Goal: Information Seeking & Learning: Learn about a topic

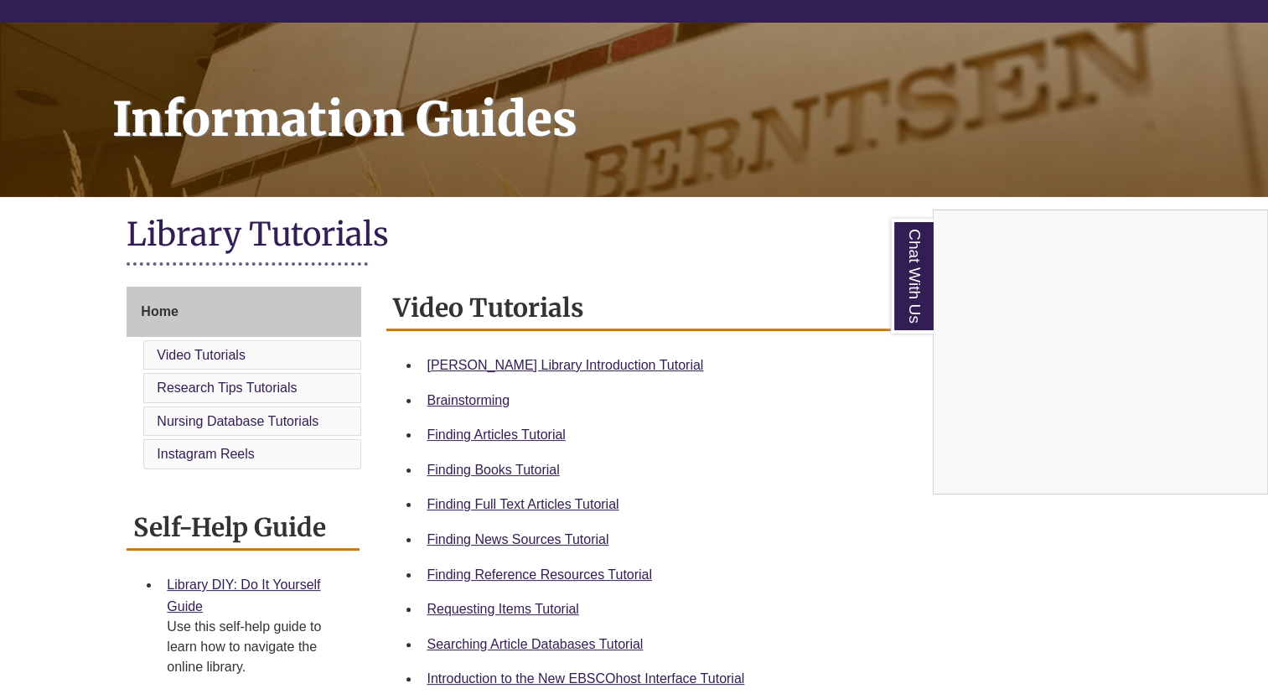
scroll to position [189, 0]
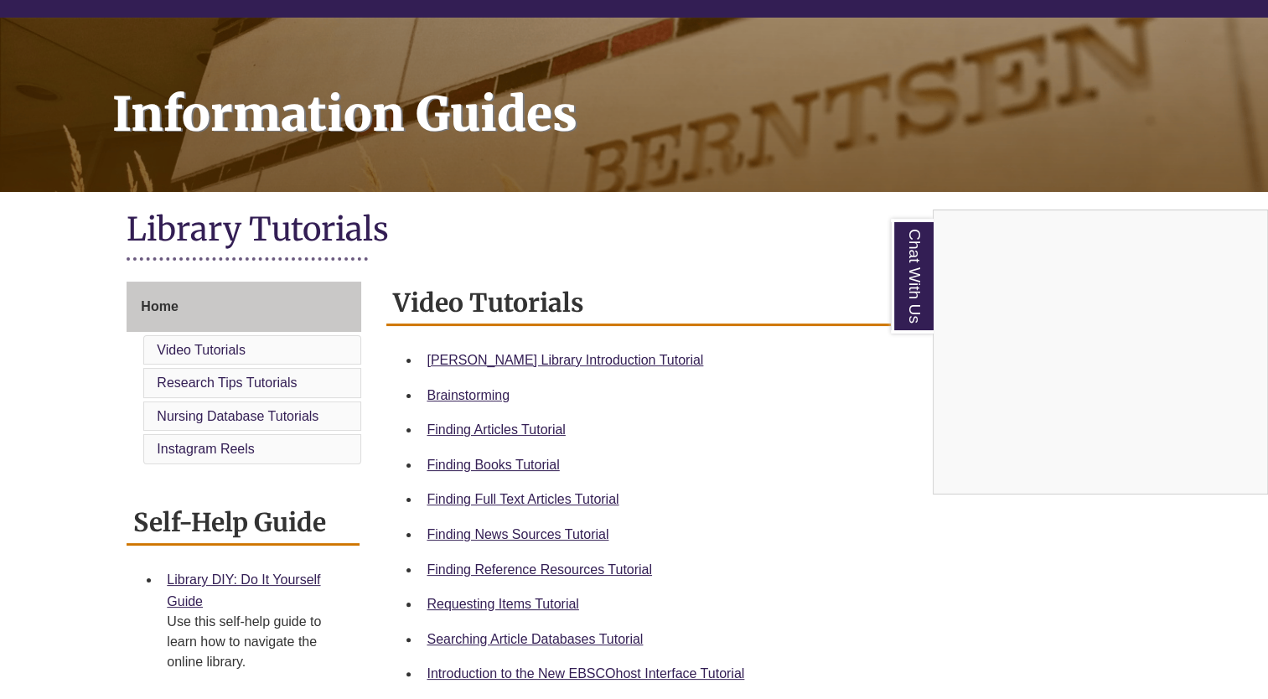
click at [818, 236] on div "Chat With Us" at bounding box center [634, 349] width 1268 height 699
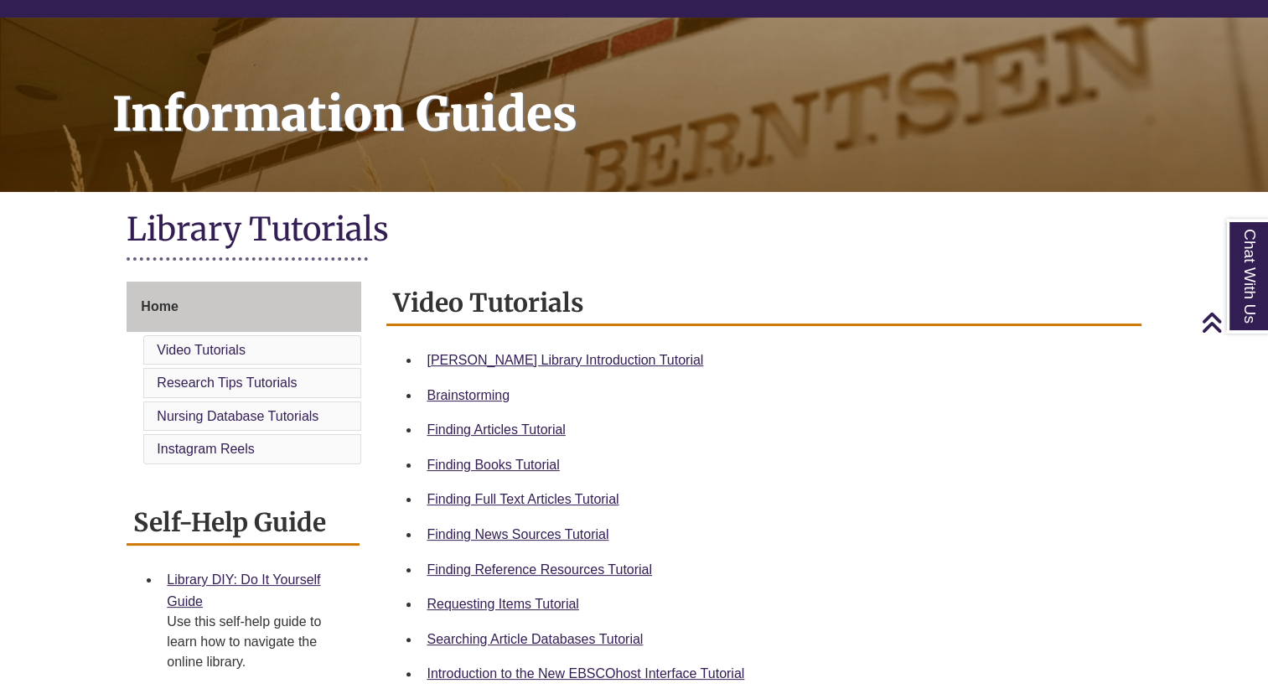
scroll to position [0, 0]
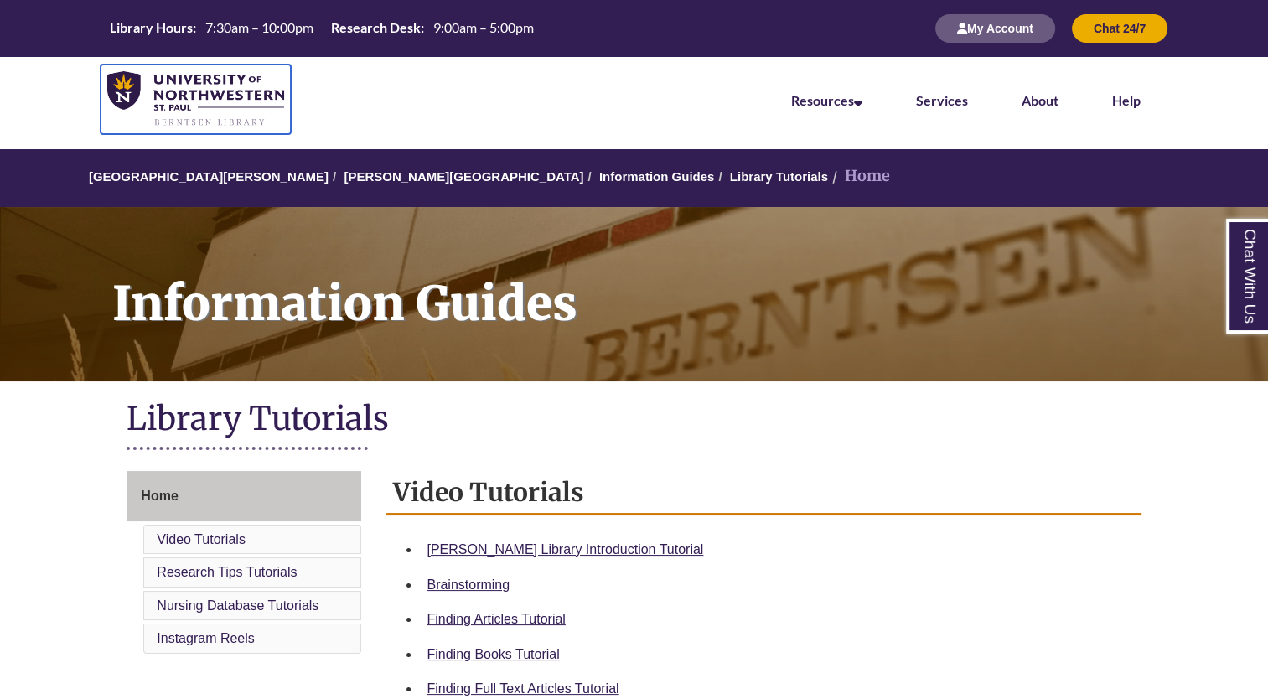
click at [193, 92] on img at bounding box center [195, 99] width 177 height 56
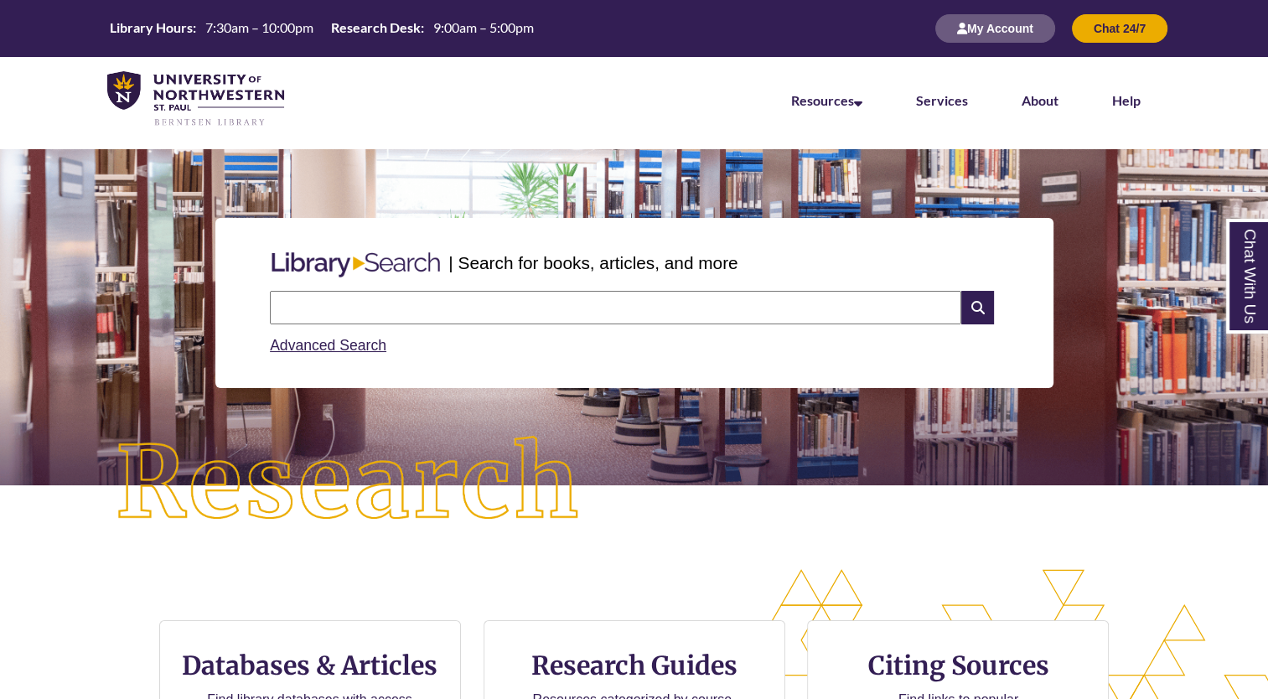
click at [451, 303] on input "text" at bounding box center [616, 308] width 692 height 34
click at [328, 314] on input "**********" at bounding box center [616, 308] width 692 height 34
click at [338, 312] on input "**********" at bounding box center [616, 308] width 692 height 34
type input "**********"
click at [966, 308] on icon at bounding box center [978, 308] width 32 height 34
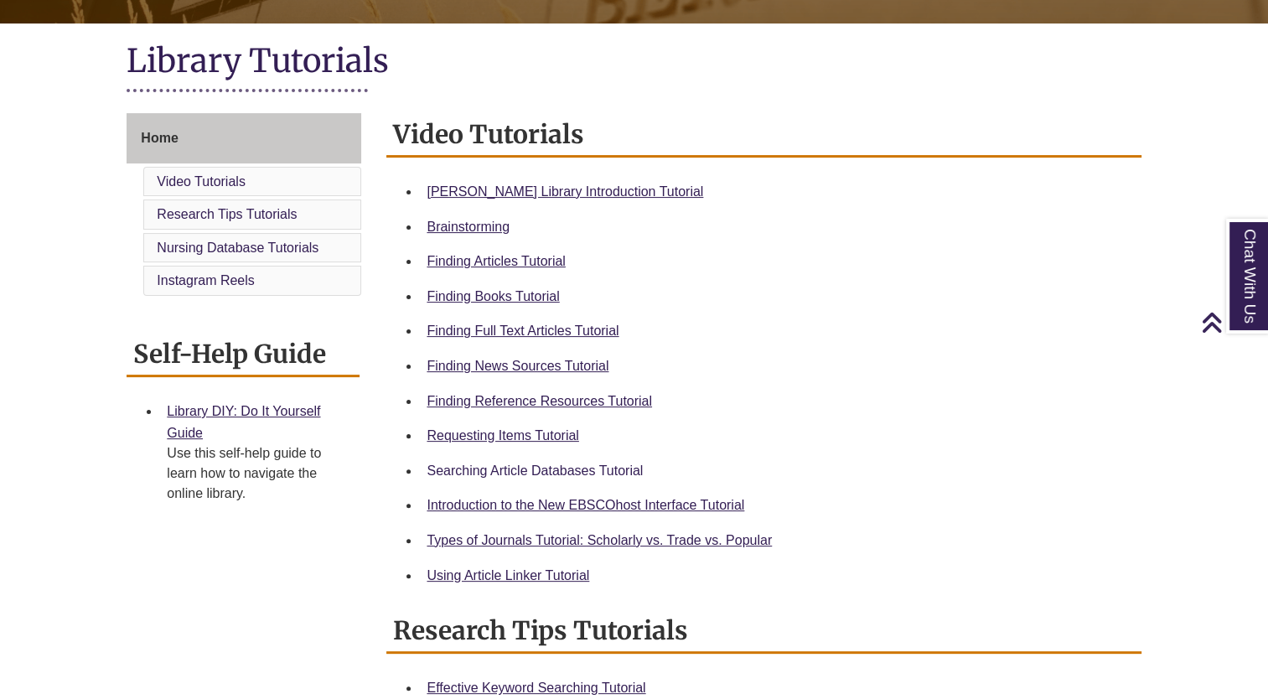
scroll to position [359, 0]
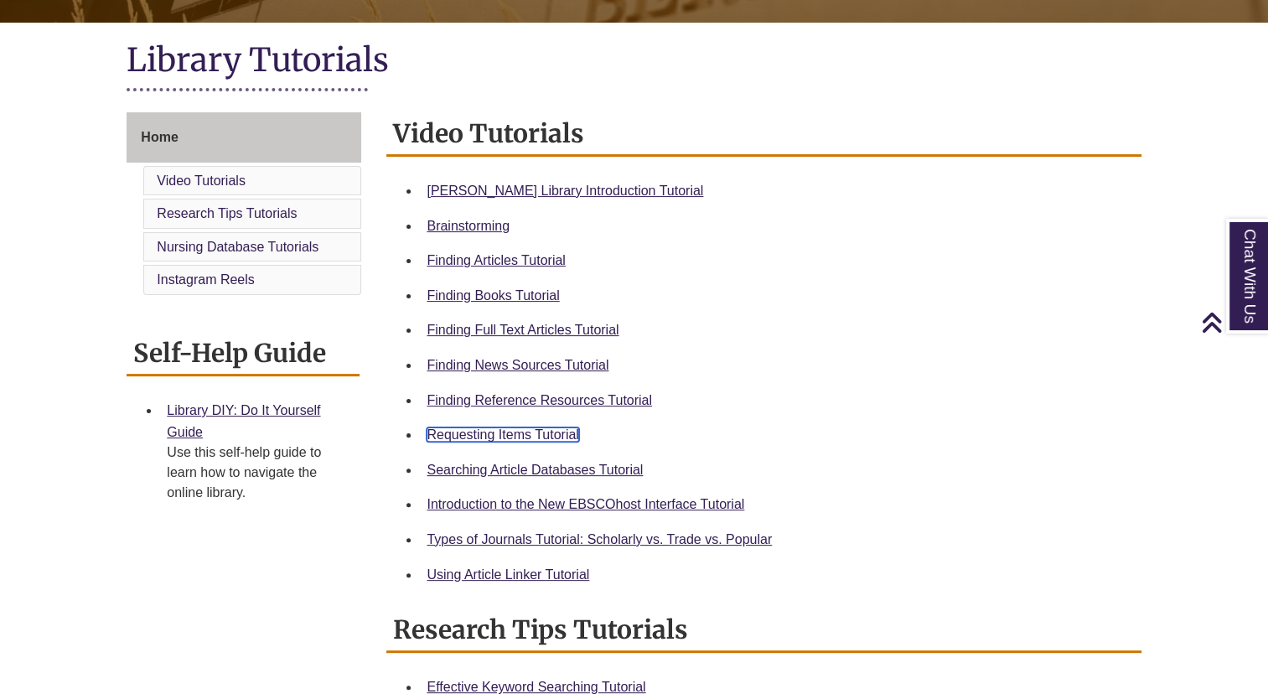
click at [490, 438] on link "Requesting Items Tutorial" at bounding box center [503, 435] width 152 height 14
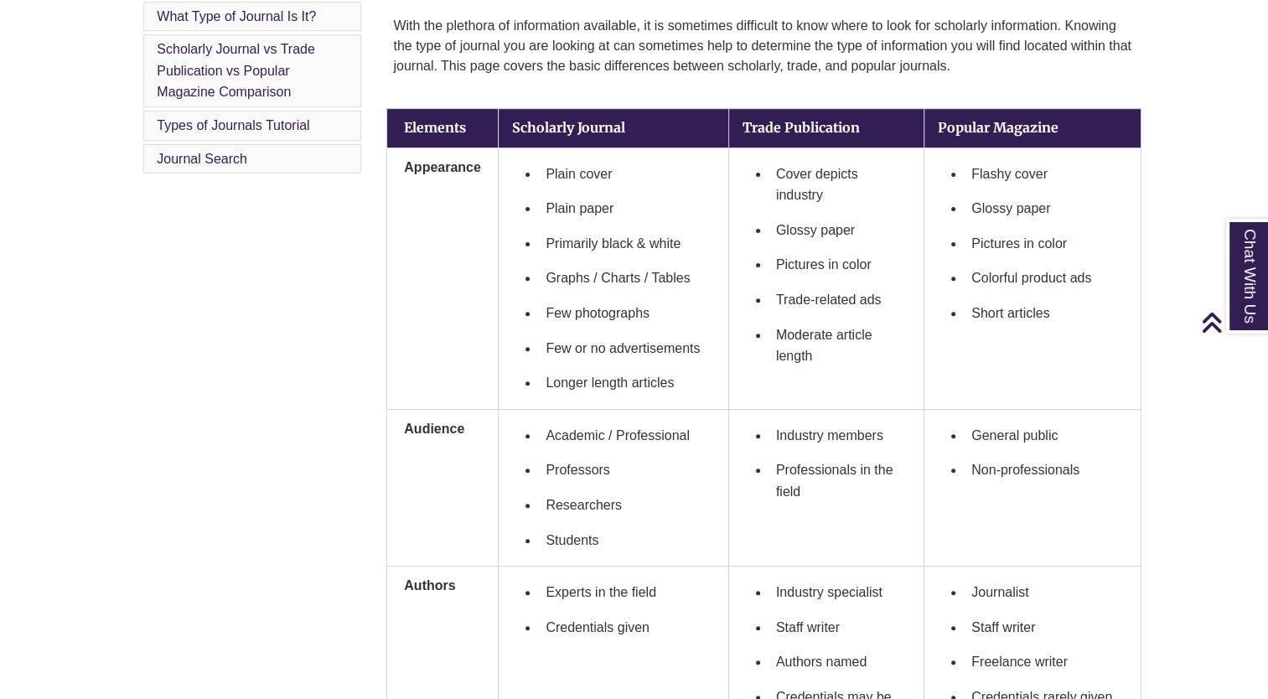
scroll to position [525, 0]
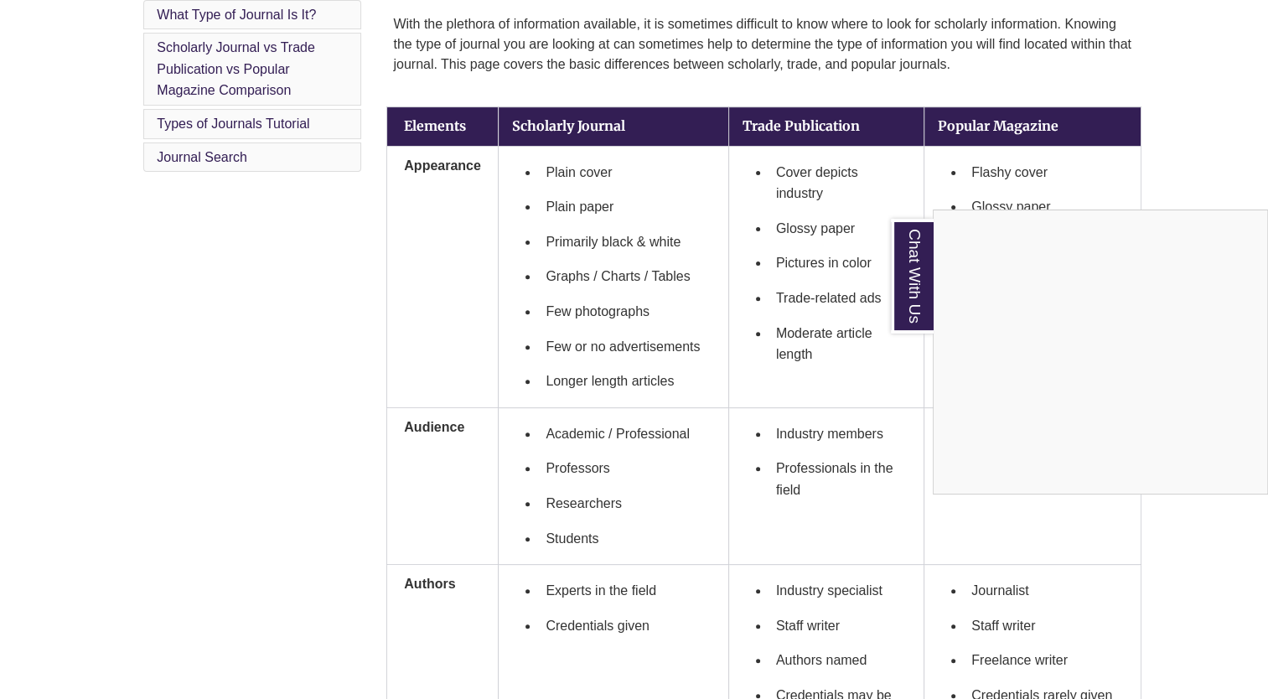
click at [1165, 169] on div "Chat With Us" at bounding box center [634, 349] width 1268 height 699
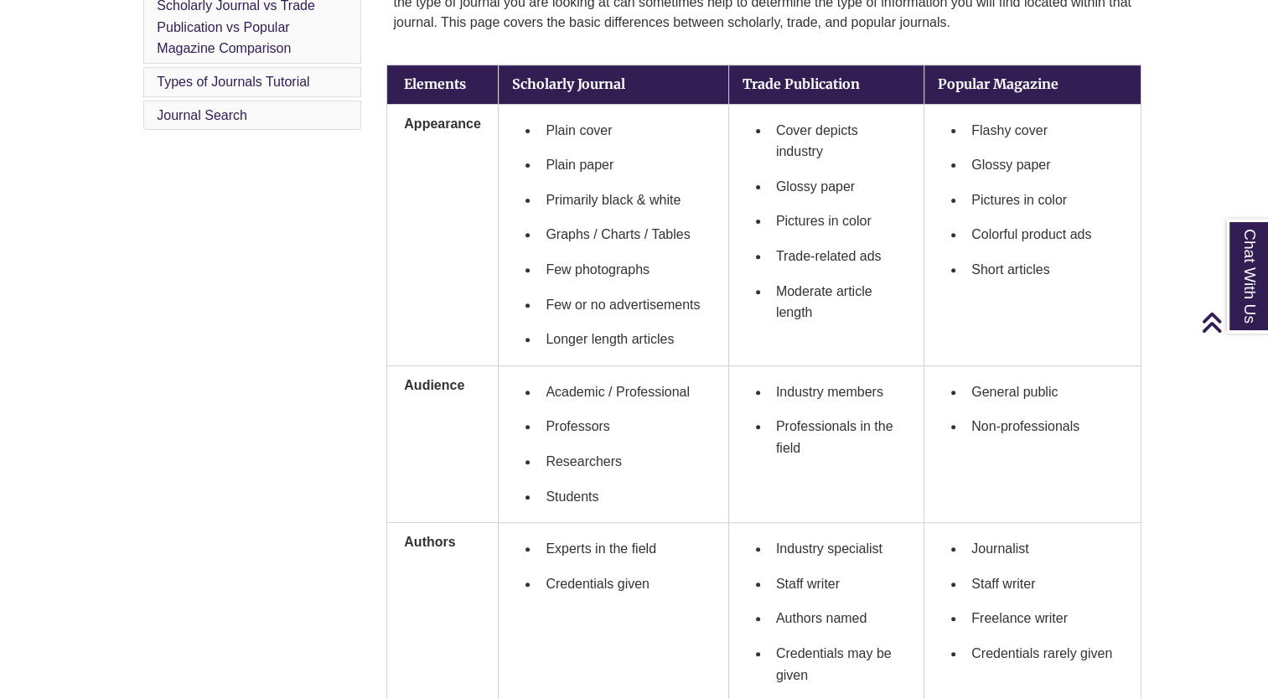
scroll to position [568, 0]
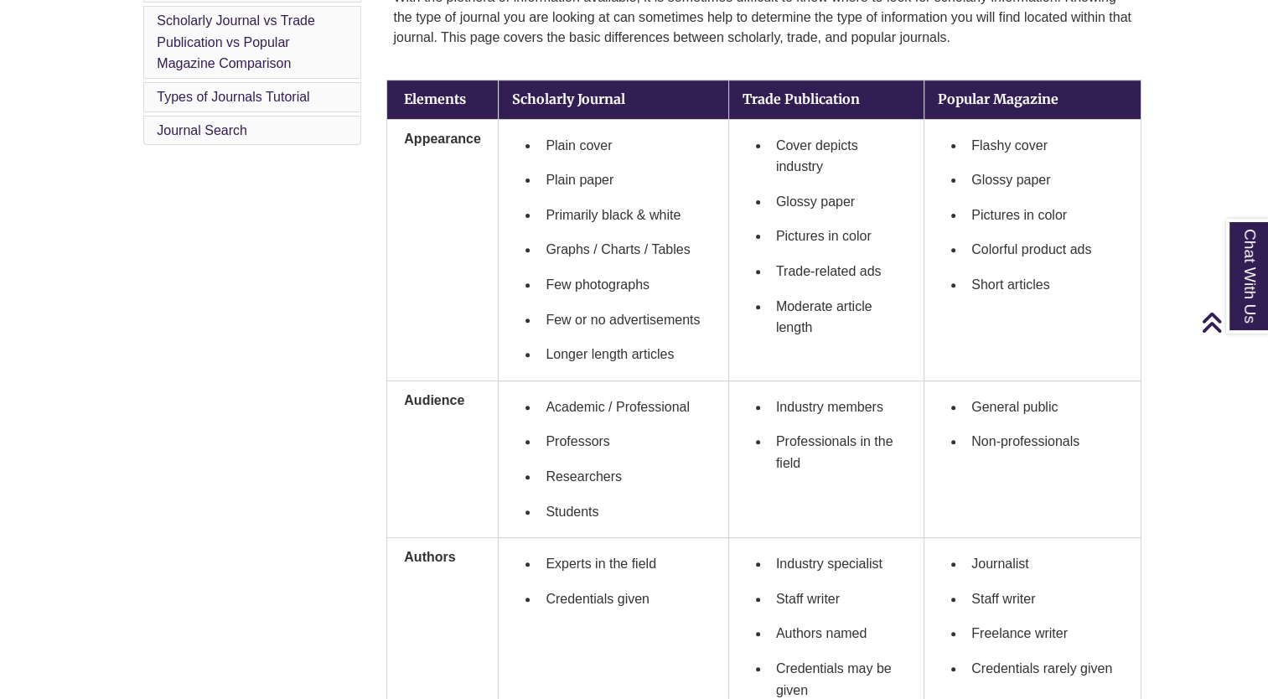
scroll to position [553, 0]
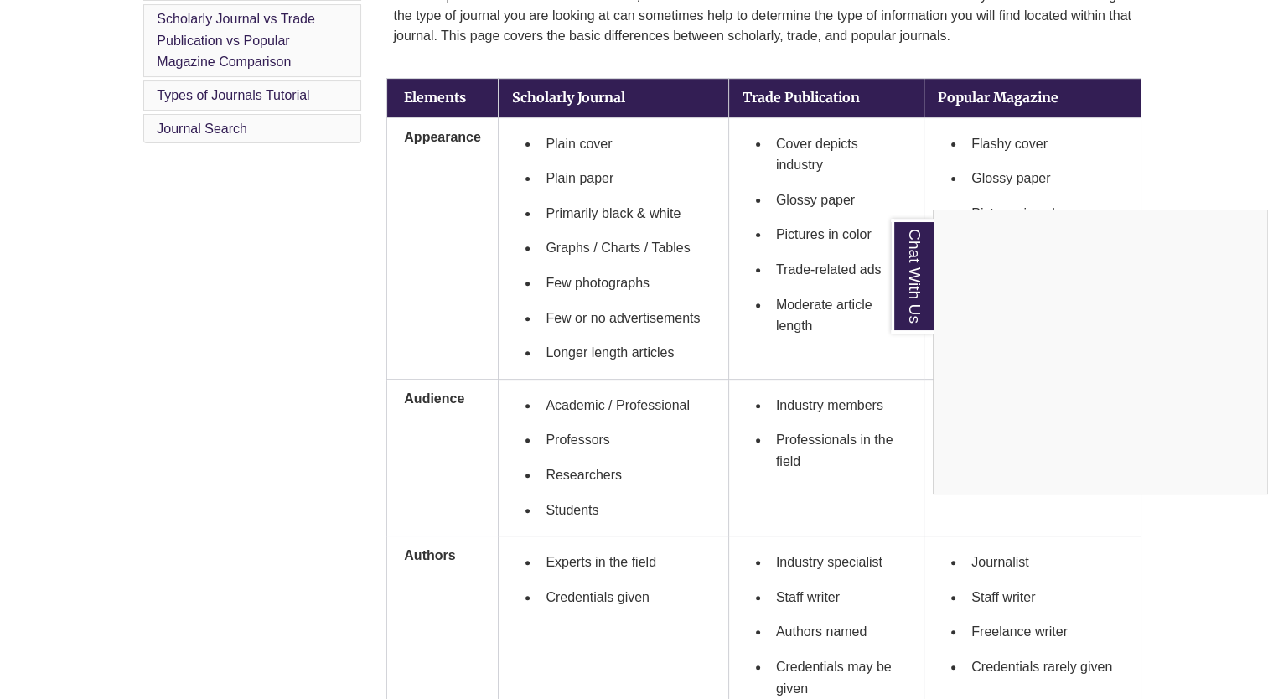
click at [1170, 134] on div "Chat With Us" at bounding box center [634, 349] width 1268 height 699
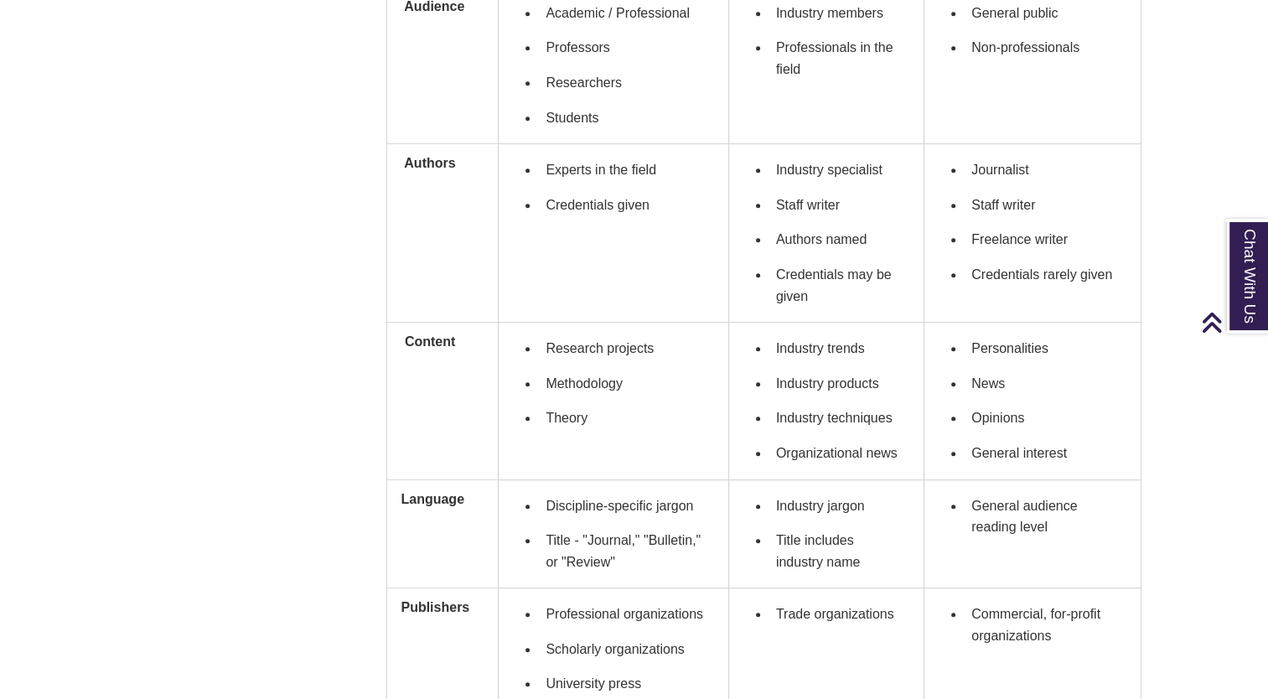
scroll to position [908, 0]
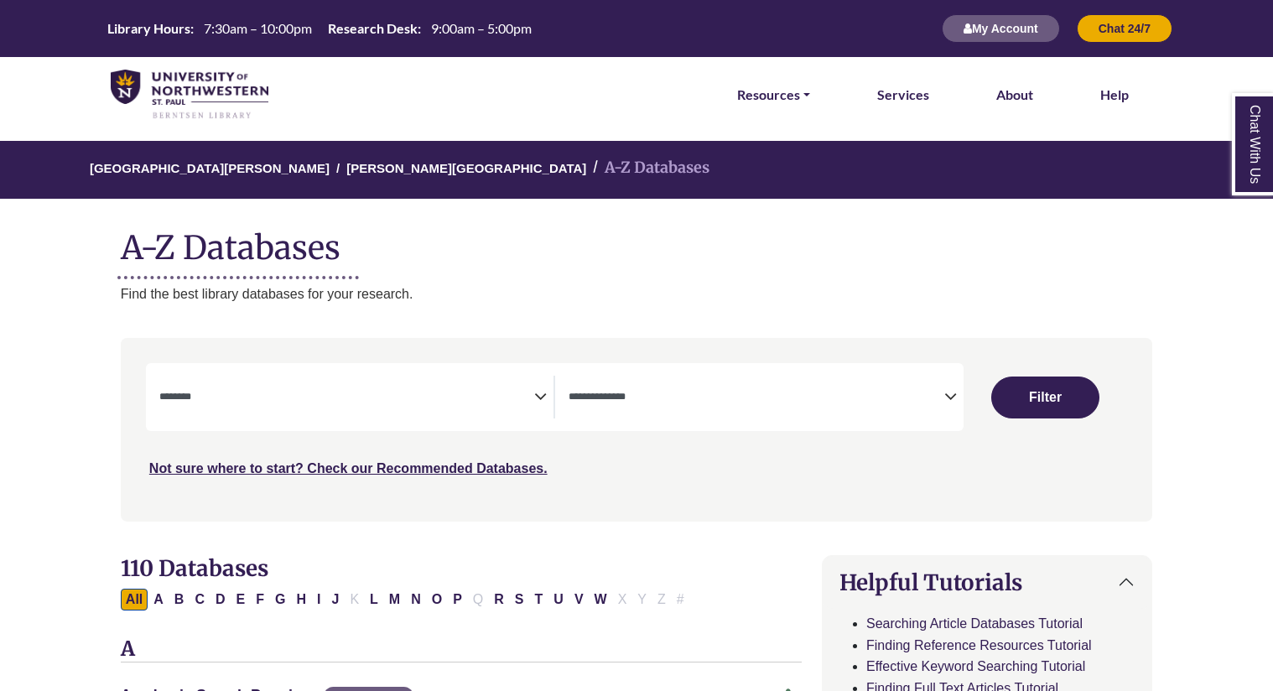
select select "Database Subject Filter"
select select "Database Types Filter"
click at [511, 397] on textarea "Search" at bounding box center [347, 397] width 376 height 13
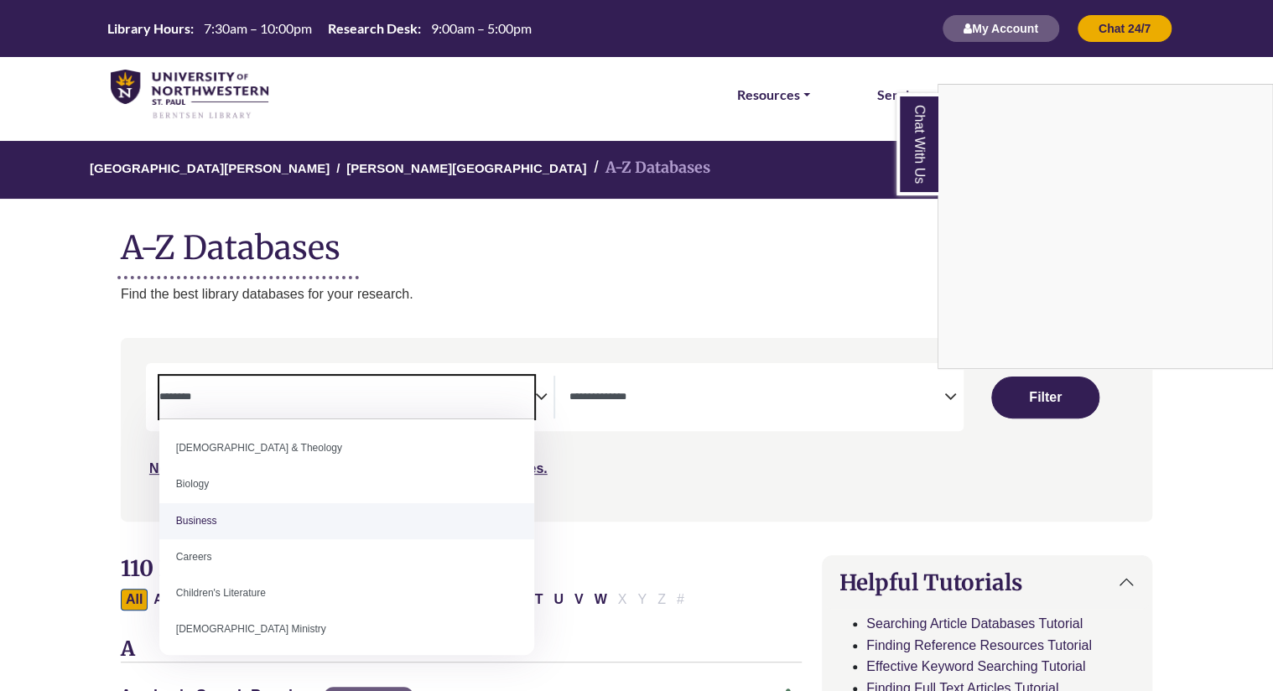
scroll to position [116, 0]
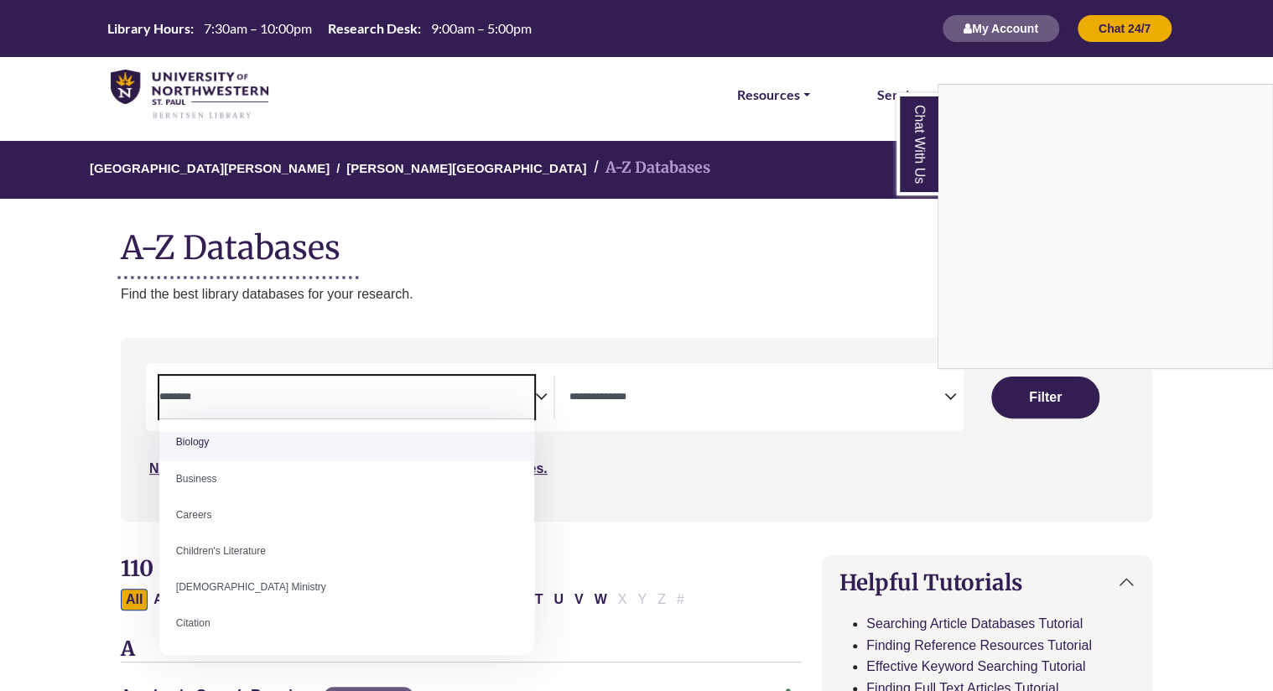
select select "*****"
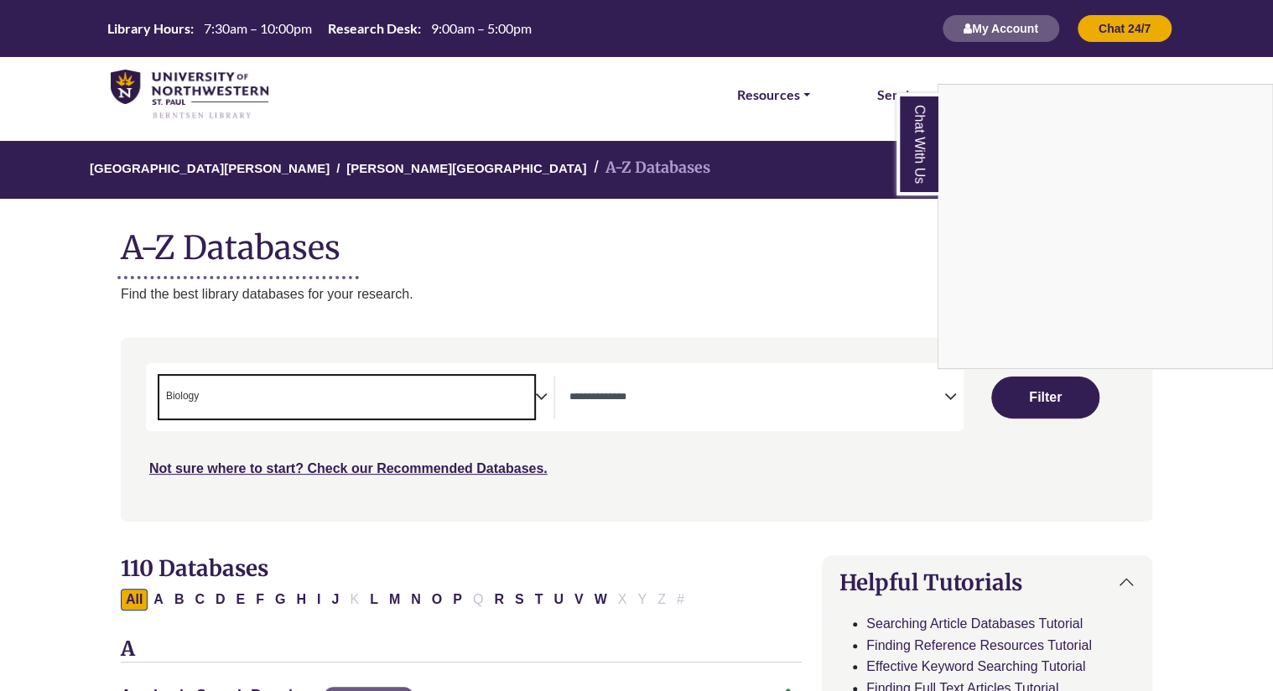
scroll to position [49, 0]
click at [578, 401] on div "Chat With Us" at bounding box center [636, 345] width 1273 height 691
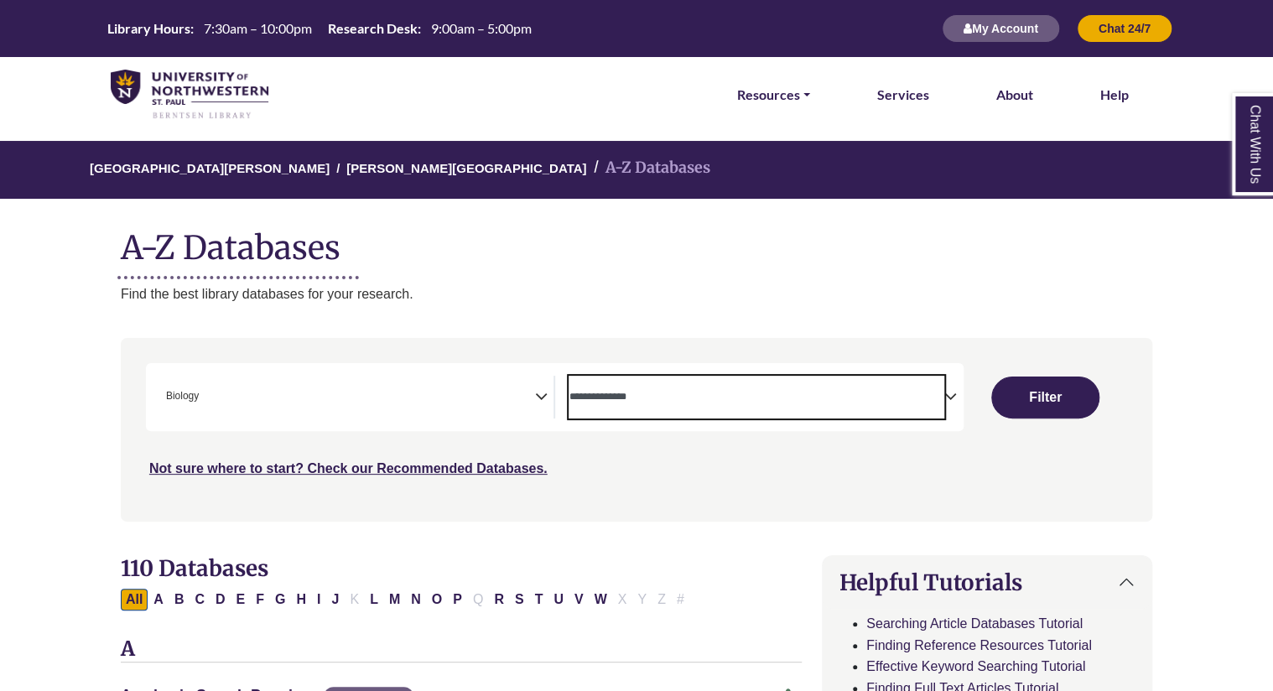
click at [586, 401] on textarea "Search" at bounding box center [756, 397] width 376 height 13
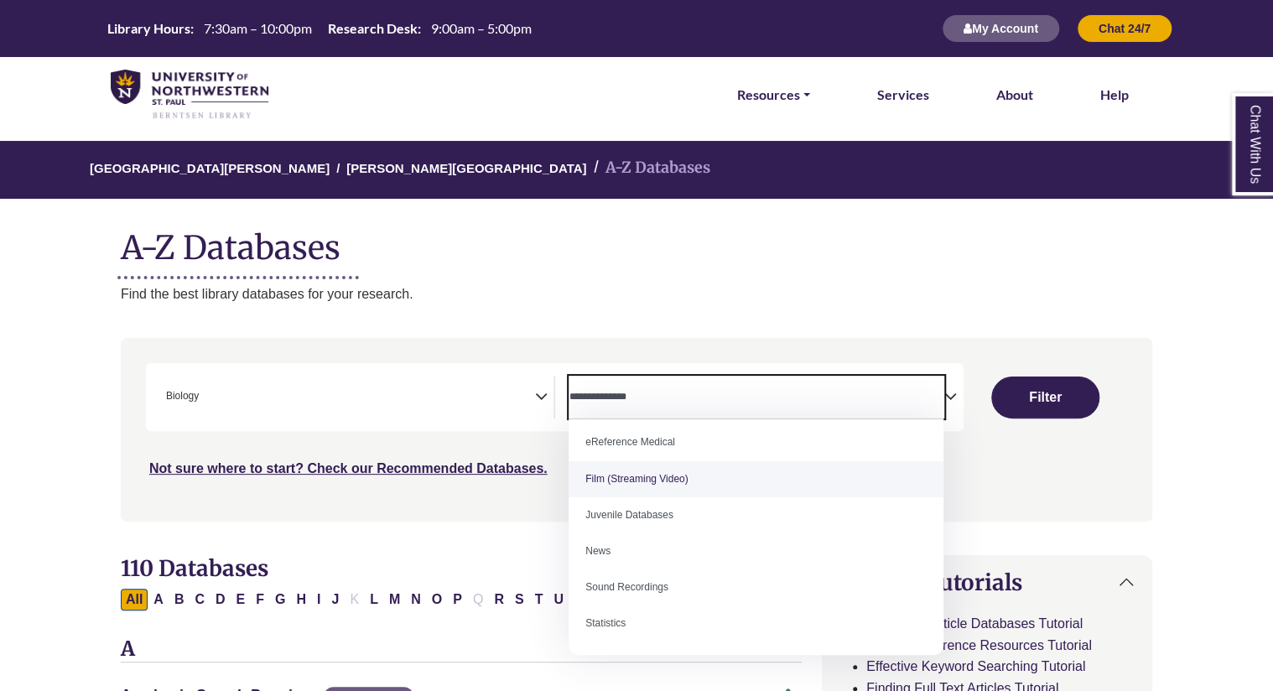
scroll to position [0, 0]
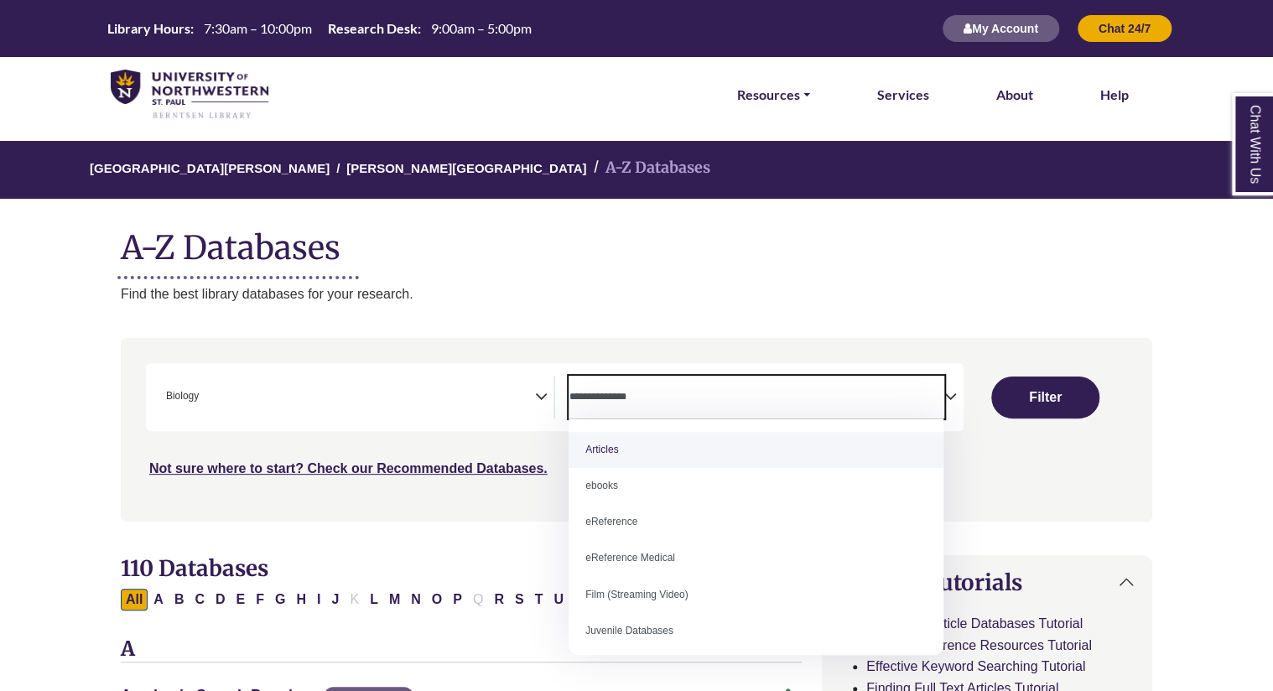
click at [654, 405] on span "Search filters" at bounding box center [756, 397] width 376 height 43
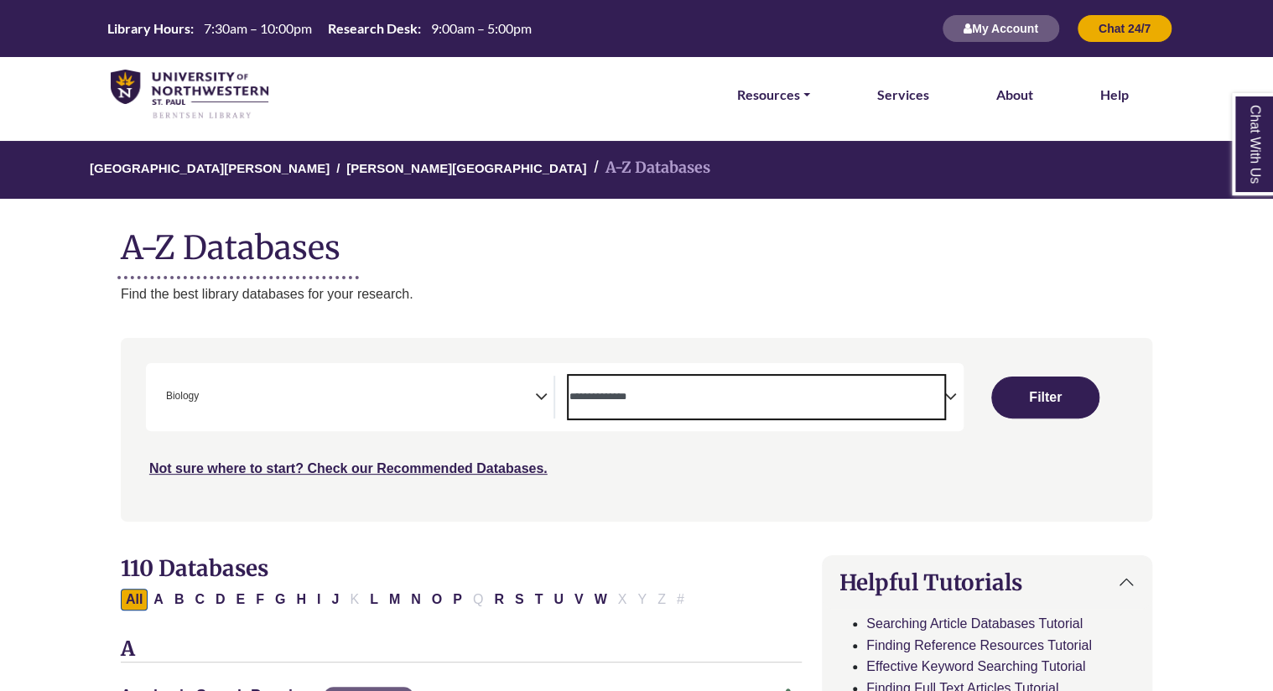
click at [592, 383] on span "Search filters" at bounding box center [756, 397] width 376 height 43
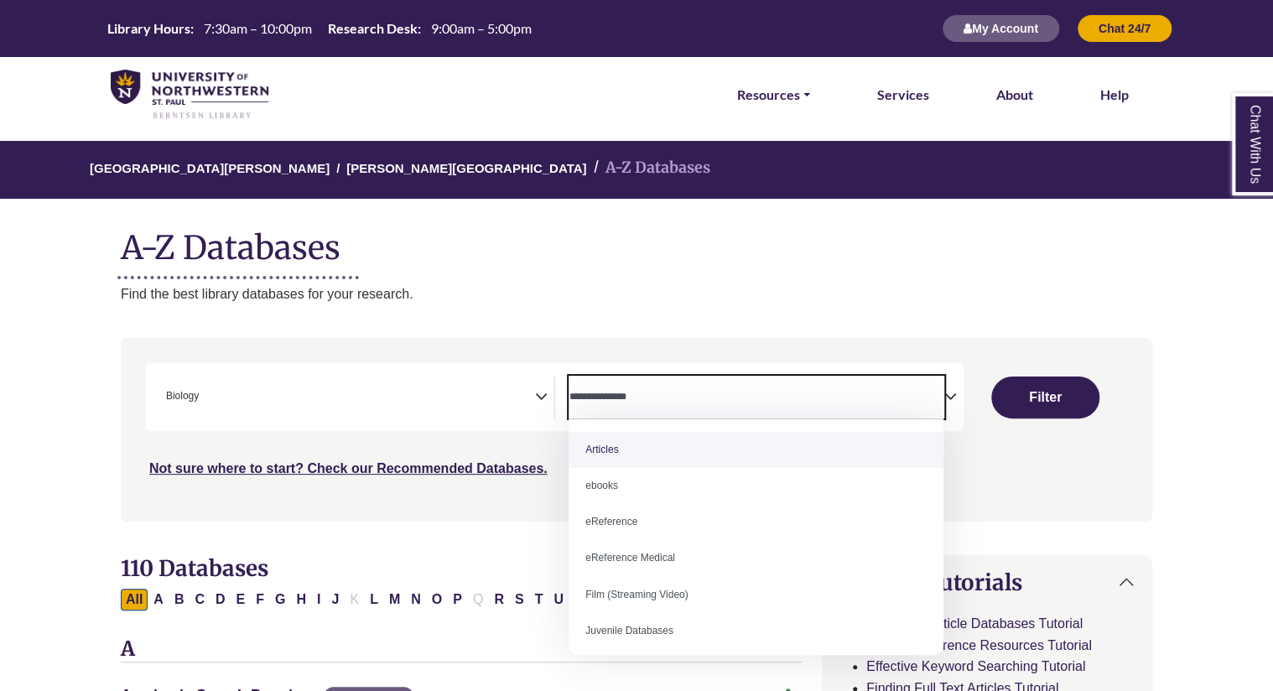
click at [632, 396] on textarea "Search" at bounding box center [756, 397] width 376 height 13
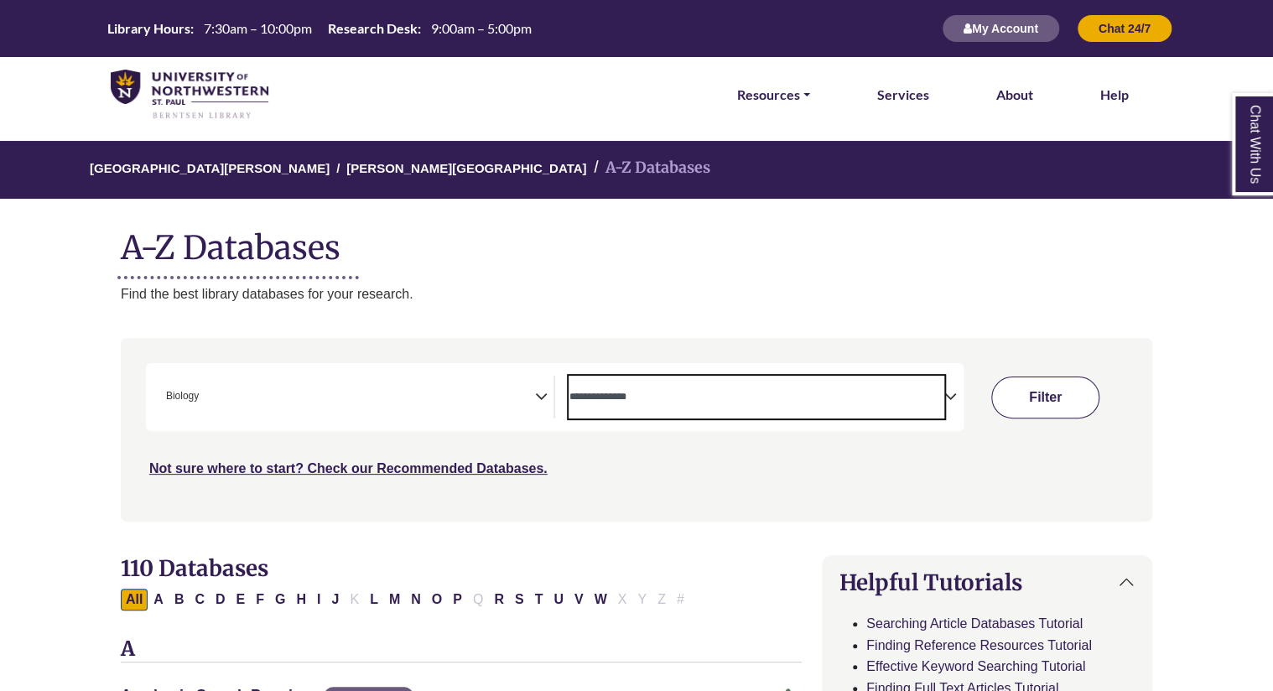
click at [996, 404] on button "Filter" at bounding box center [1044, 397] width 107 height 42
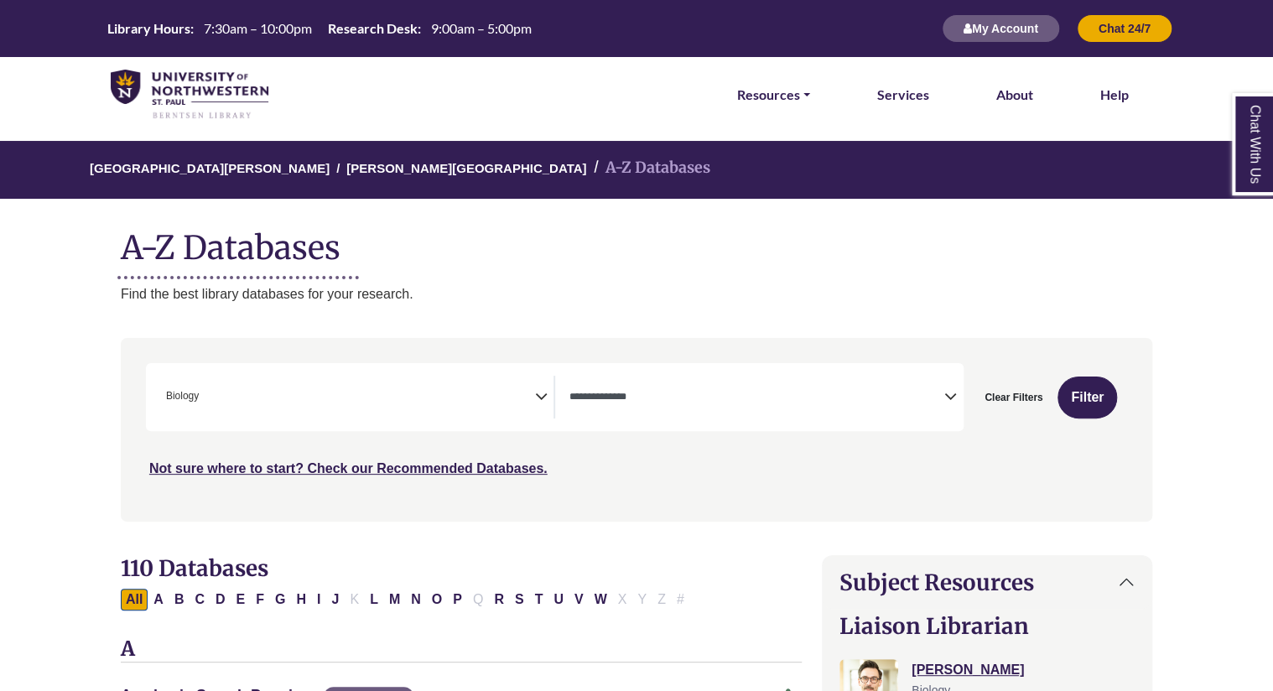
select select "Database Types Filter"
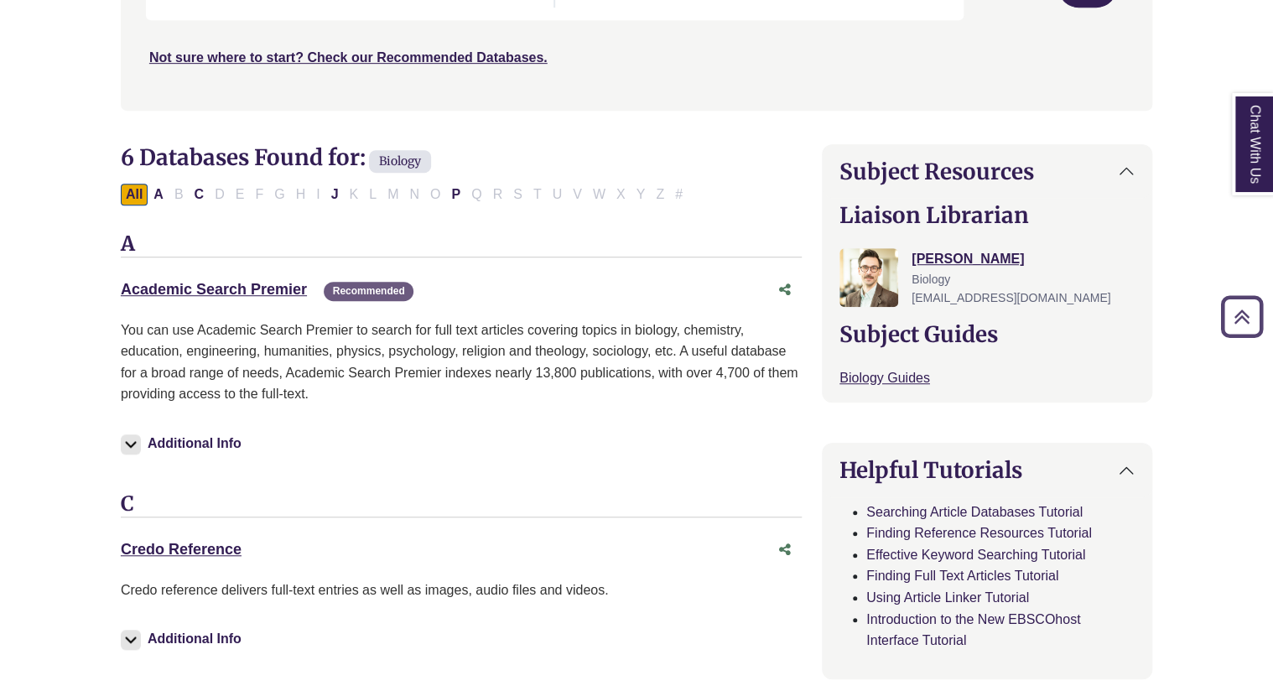
scroll to position [412, 0]
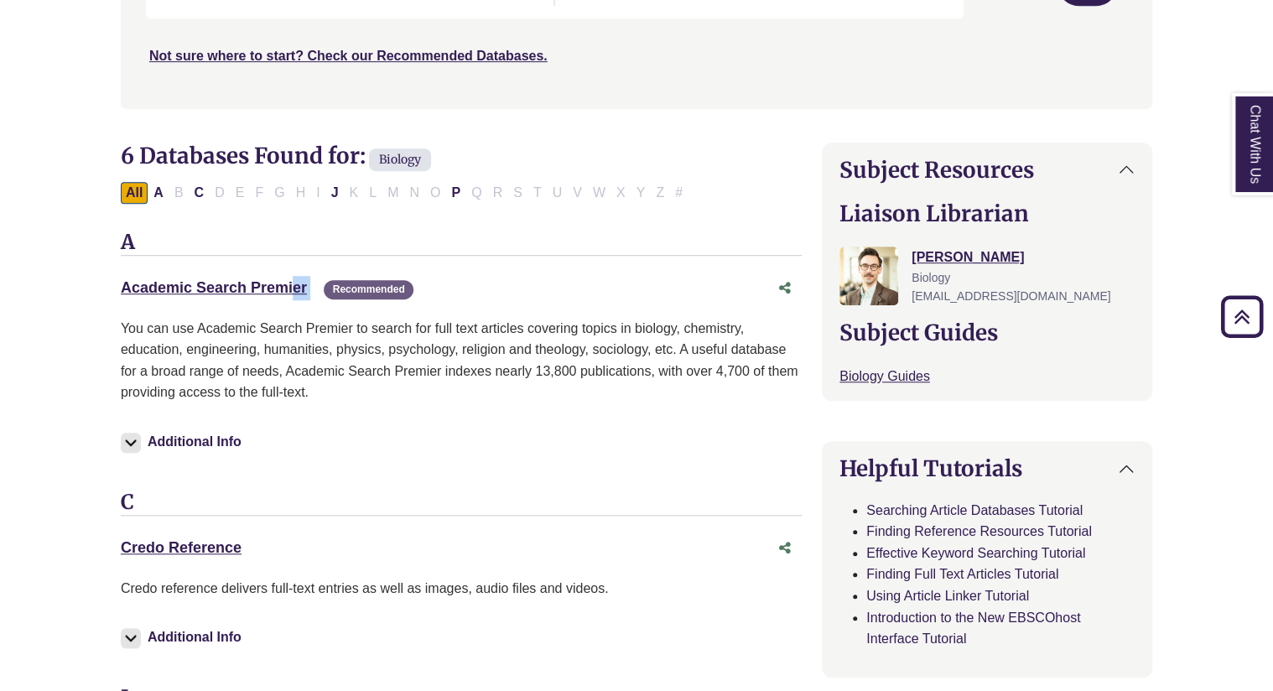
drag, startPoint x: 312, startPoint y: 288, endPoint x: 115, endPoint y: 287, distance: 197.0
copy div "Academic Search Premier This link opens in a new window"
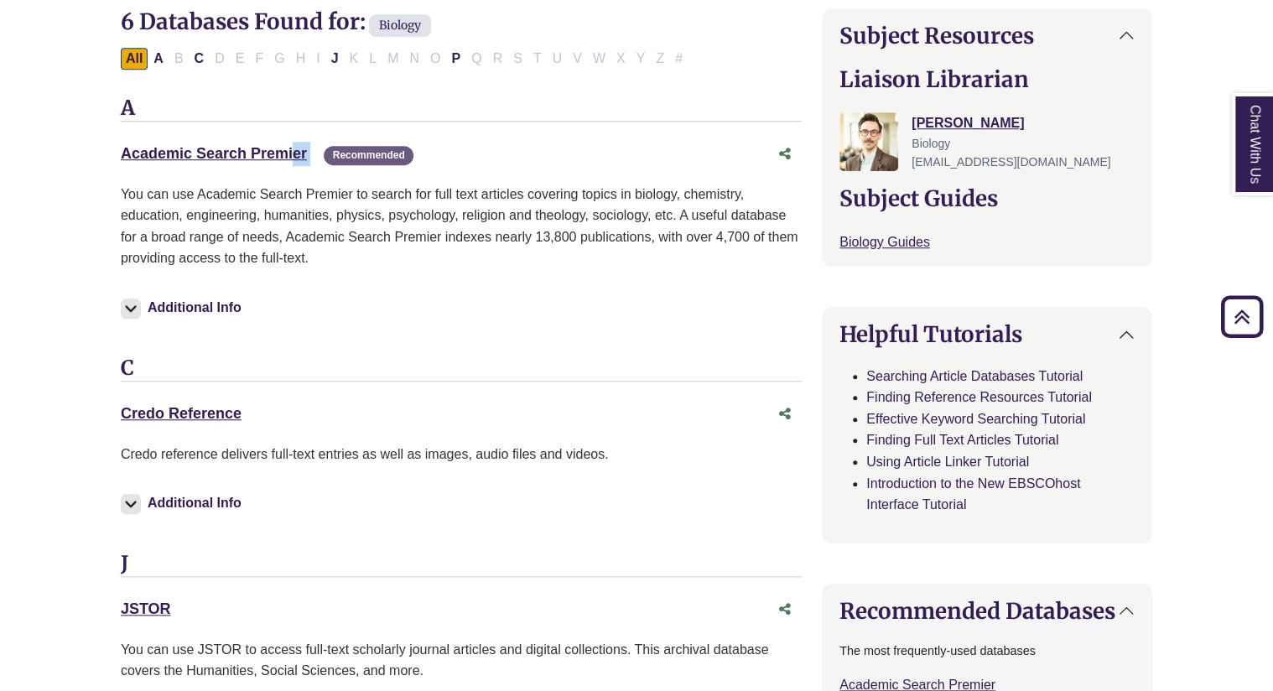
scroll to position [563, 0]
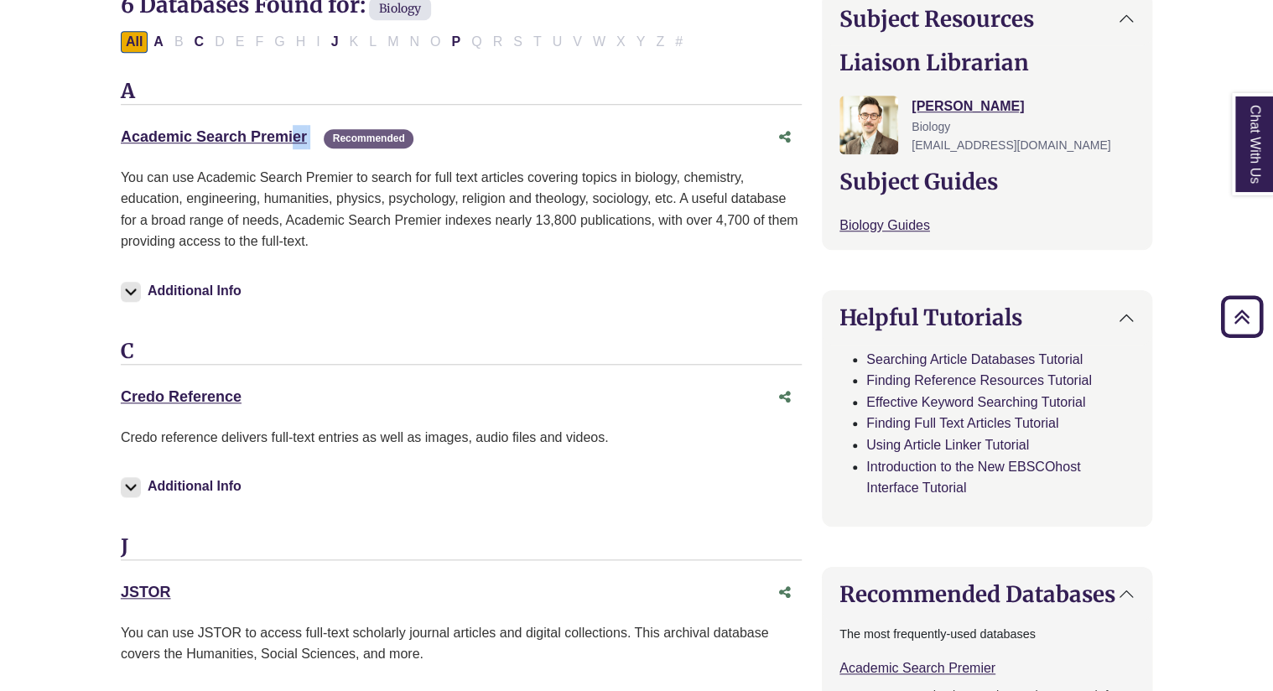
drag, startPoint x: 244, startPoint y: 407, endPoint x: 115, endPoint y: 385, distance: 130.9
copy link "Credo Reference"
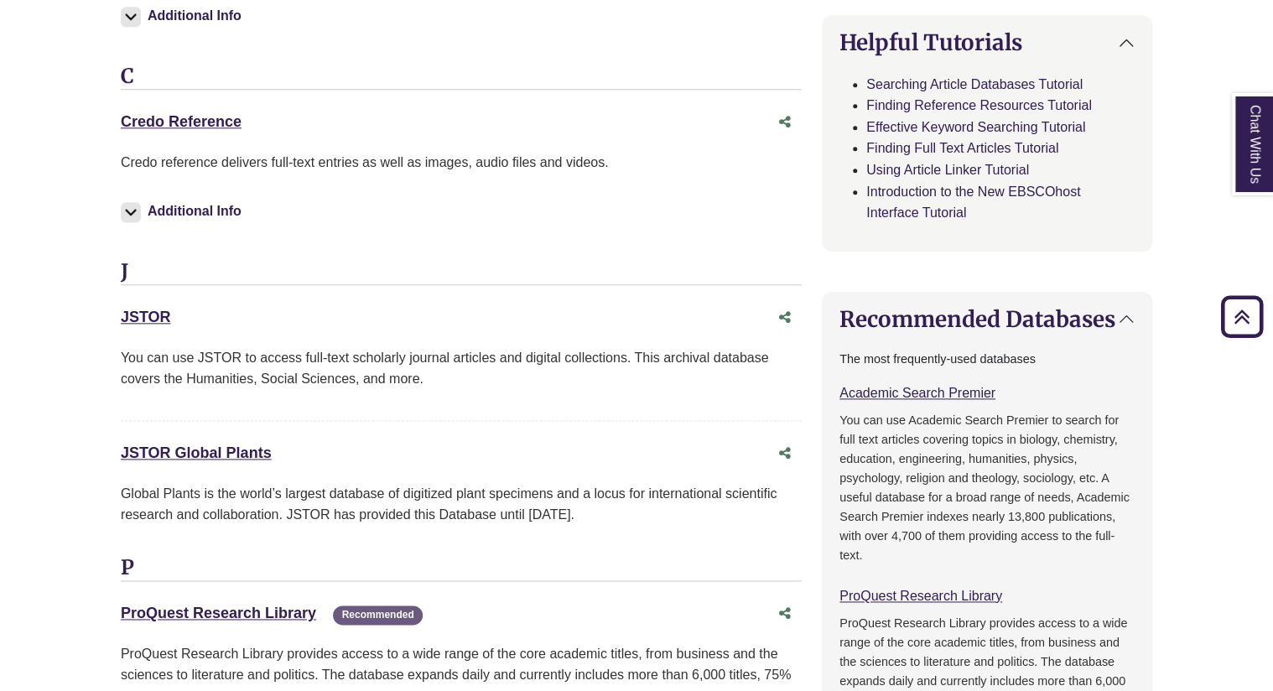
scroll to position [852, 0]
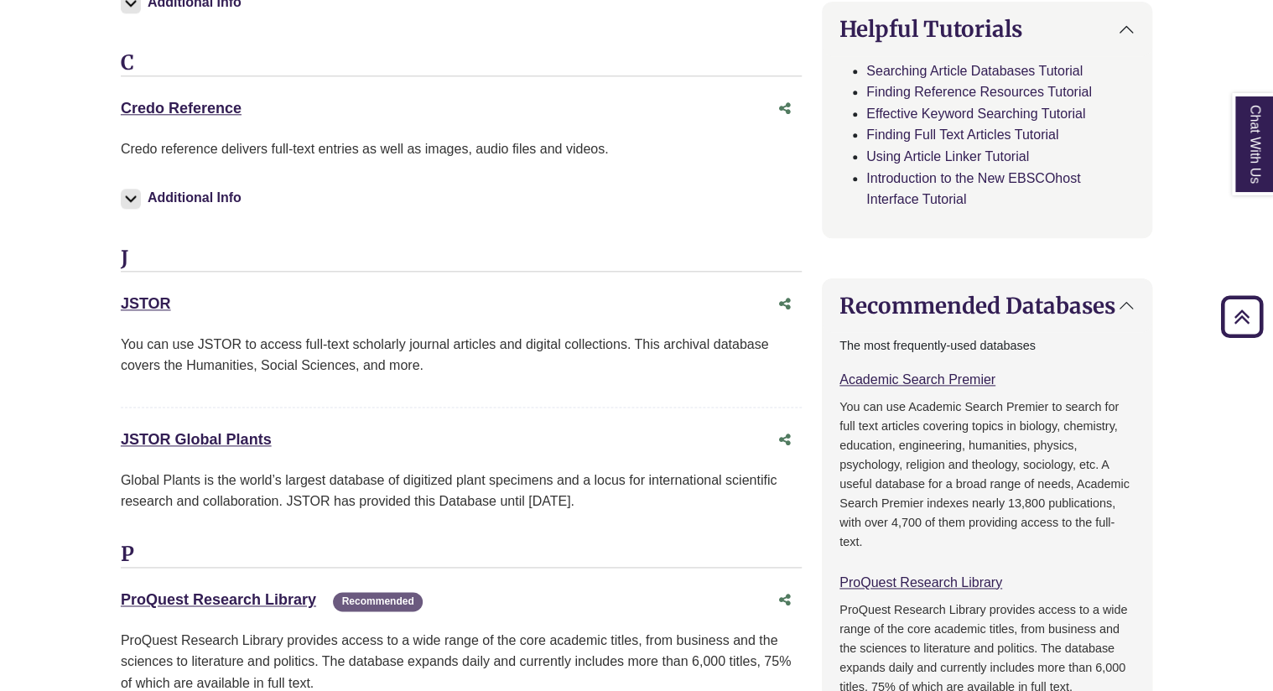
drag, startPoint x: 200, startPoint y: 310, endPoint x: 111, endPoint y: 301, distance: 89.3
click at [111, 301] on div "6 Databases Found for: Biology Edit Filters Clear Filters/Browse All Databases …" at bounding box center [461, 686] width 701 height 1966
copy link "JSTOR"
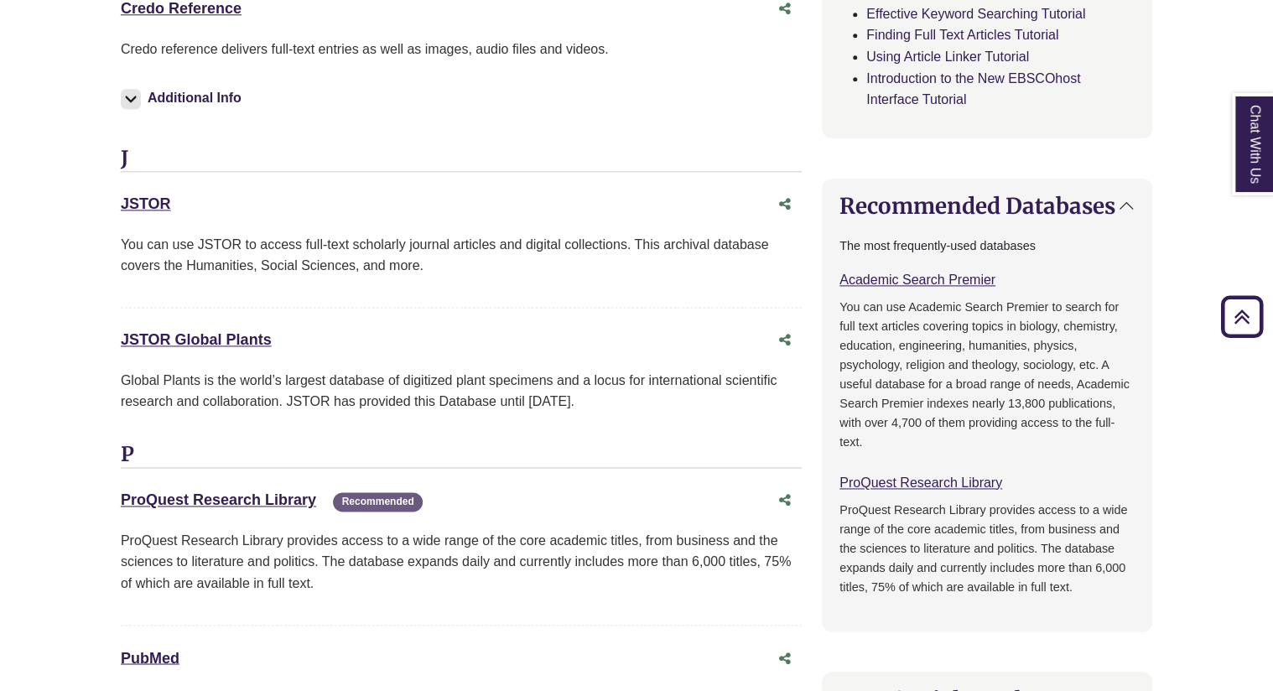
scroll to position [952, 0]
drag, startPoint x: 275, startPoint y: 347, endPoint x: 118, endPoint y: 336, distance: 157.1
click at [118, 336] on div "6 Databases Found for: Biology Edit Filters Clear Filters/Browse All Databases …" at bounding box center [461, 586] width 701 height 1966
copy link "JSTOR Global Plants"
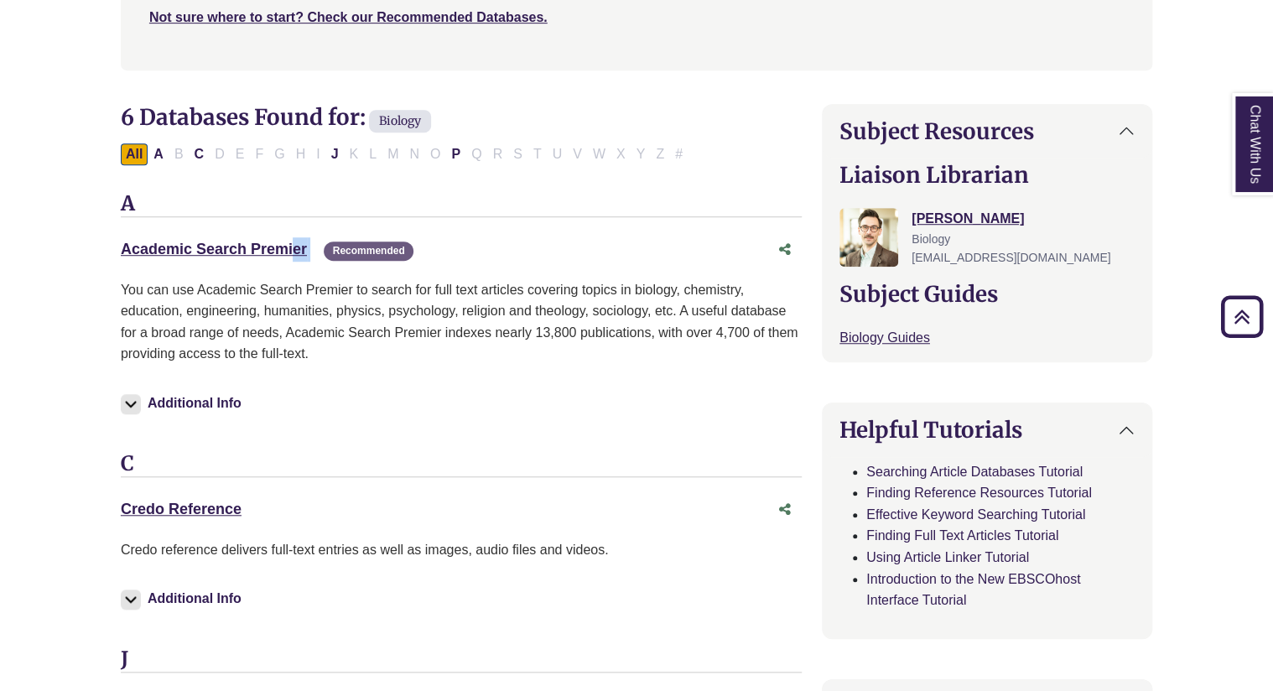
scroll to position [448, 0]
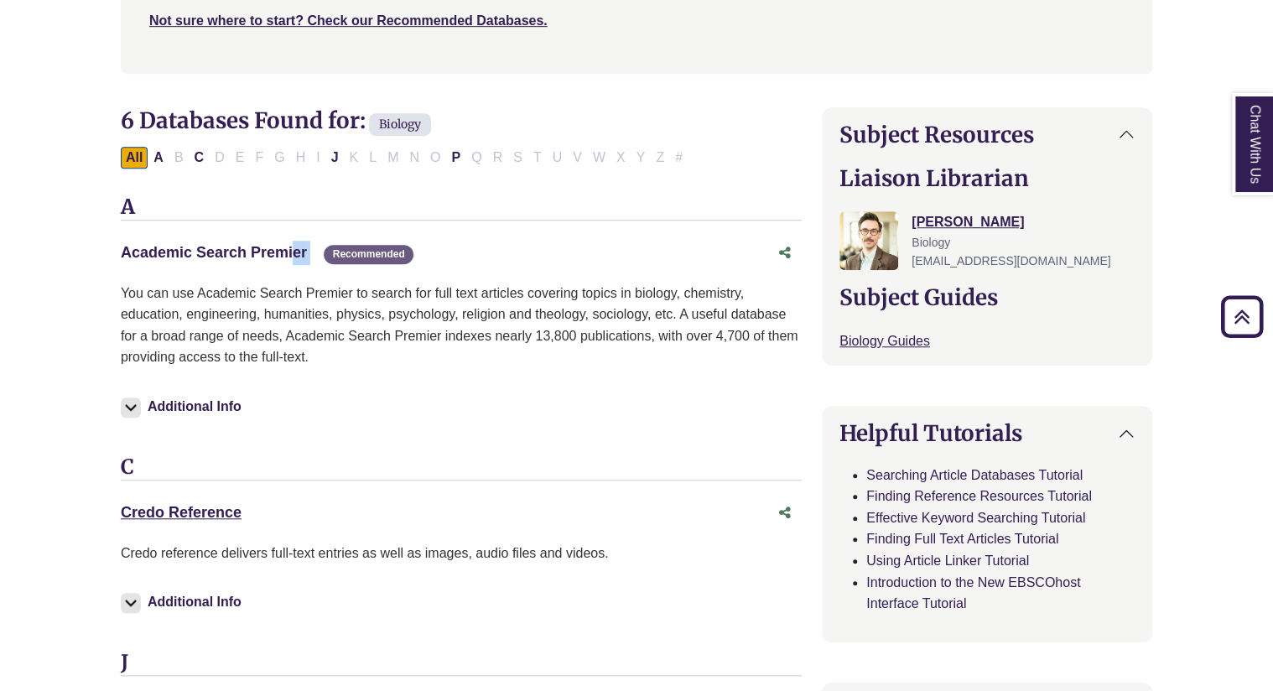
click at [251, 251] on link "Academic Search Premier This link opens in a new window" at bounding box center [214, 252] width 186 height 17
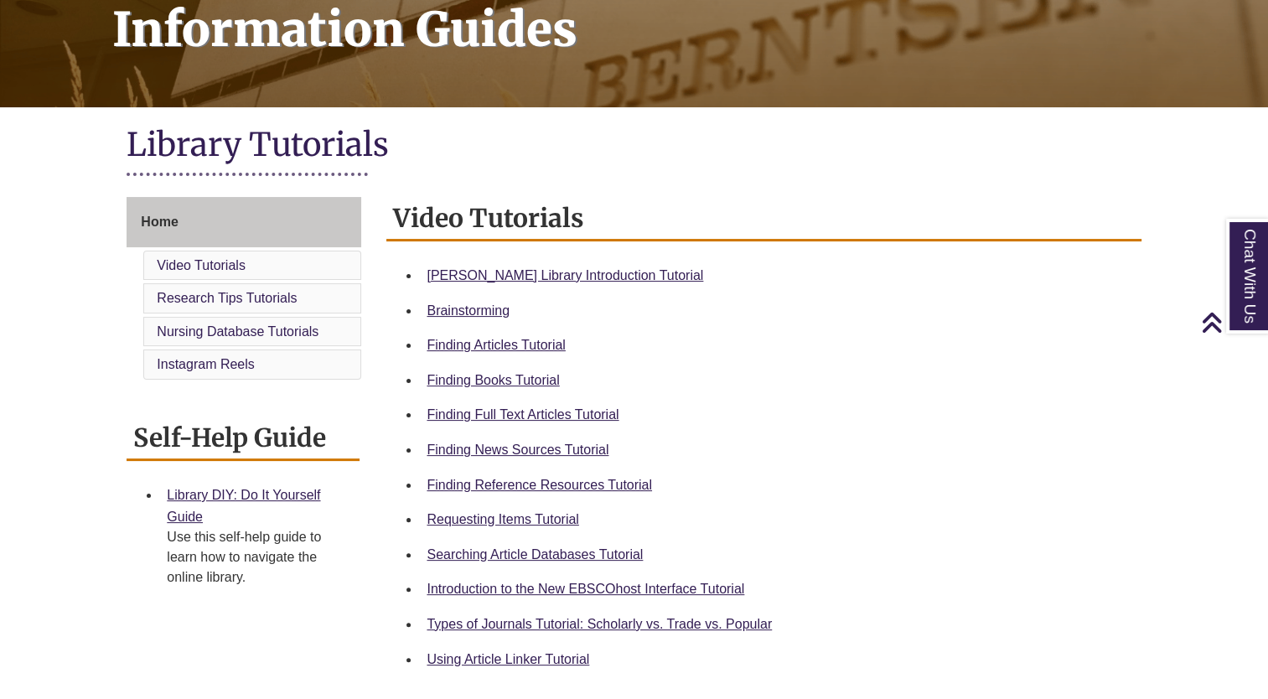
scroll to position [314, 0]
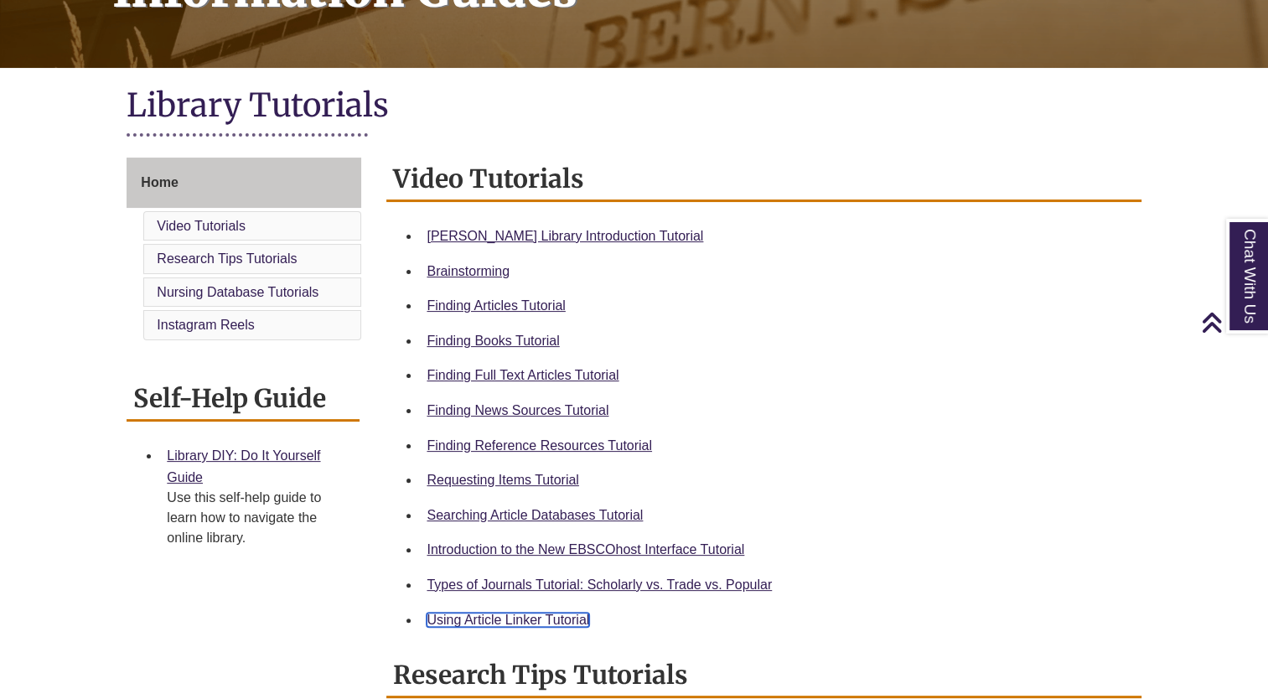
click at [496, 614] on link "Using Article Linker Tutorial" at bounding box center [508, 620] width 163 height 14
